Goal: Navigation & Orientation: Find specific page/section

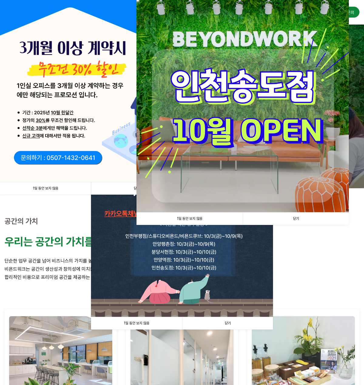
click at [298, 215] on link "닫기" at bounding box center [296, 219] width 106 height 12
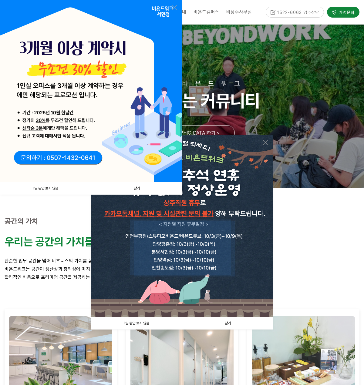
click at [139, 191] on link "닫기" at bounding box center [136, 188] width 91 height 12
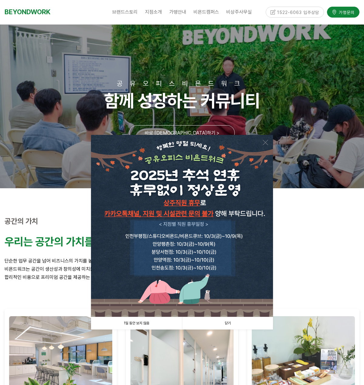
click at [222, 322] on link "닫기" at bounding box center [227, 323] width 91 height 12
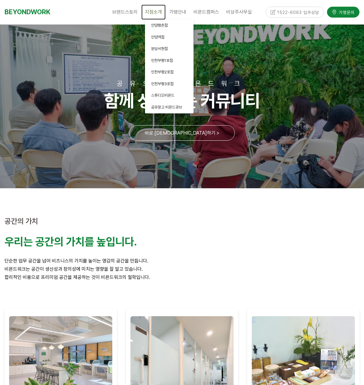
click at [153, 14] on span "지점소개" at bounding box center [153, 12] width 17 height 6
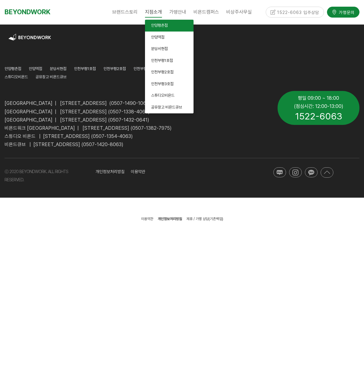
click at [156, 25] on span "안양평촌점" at bounding box center [159, 25] width 17 height 5
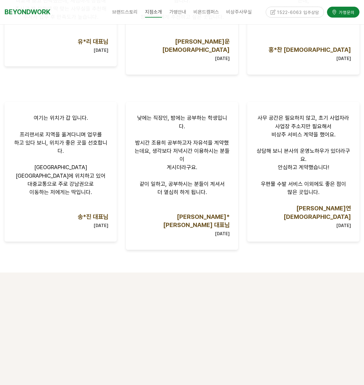
scroll to position [607, 0]
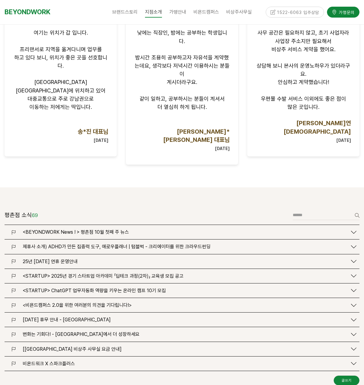
click at [93, 346] on span "[비욘드워크 평촌점 비상주 사무실 요금 안내]" at bounding box center [72, 349] width 99 height 6
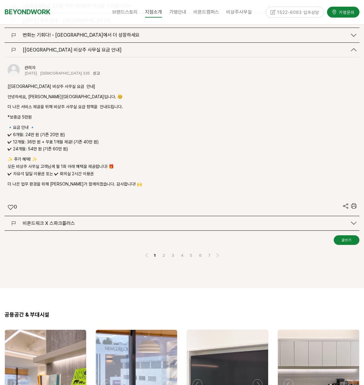
scroll to position [910, 0]
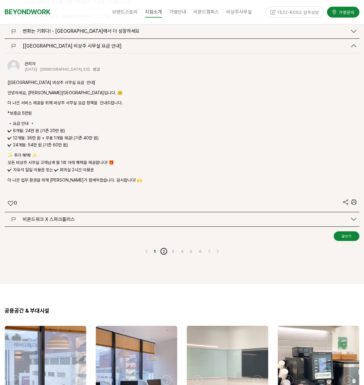
click at [165, 248] on link "2" at bounding box center [163, 251] width 7 height 7
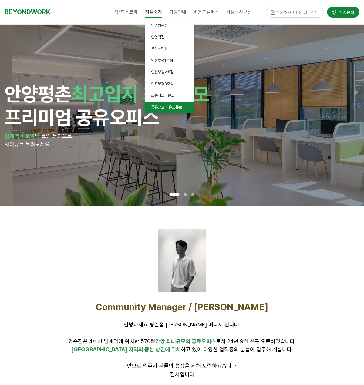
click at [159, 110] on link "공유창고 비욘드큐브" at bounding box center [169, 108] width 49 height 12
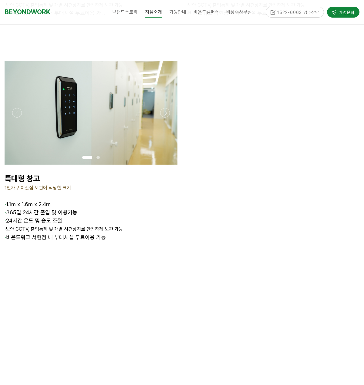
scroll to position [1031, 0]
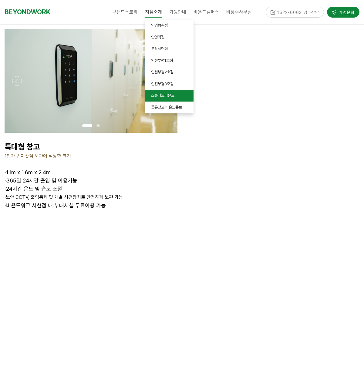
click at [158, 93] on span "스튜디오비욘드" at bounding box center [162, 95] width 23 height 5
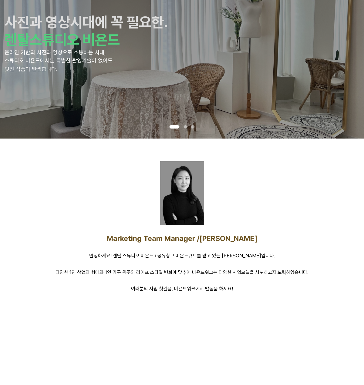
scroll to position [303, 0]
